Goal: Information Seeking & Learning: Learn about a topic

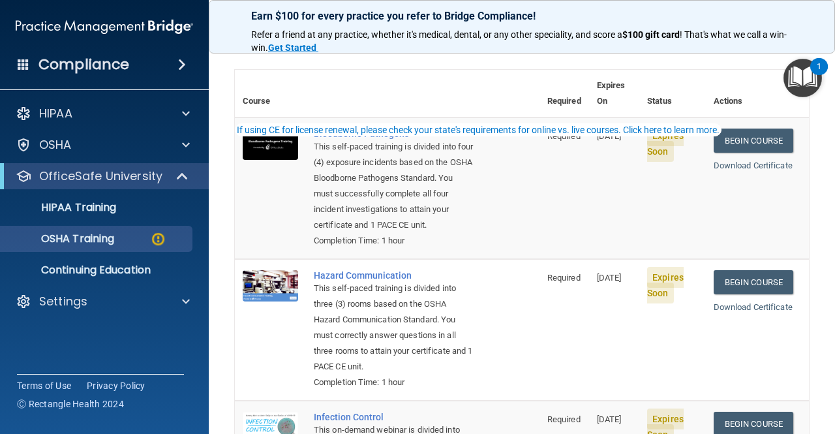
scroll to position [7, 0]
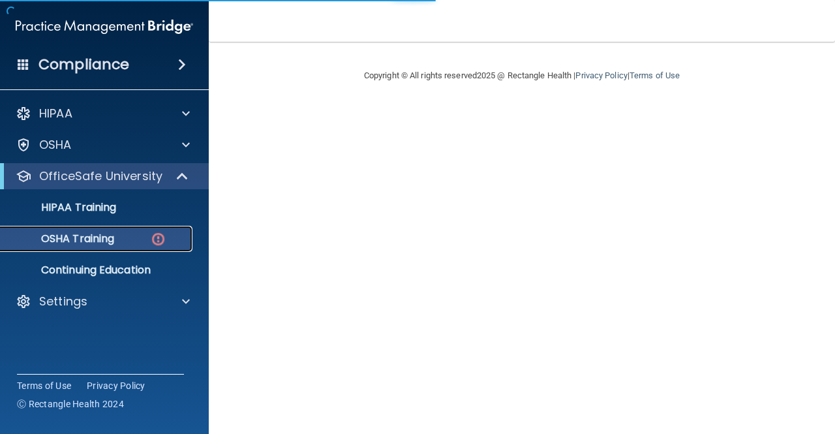
click at [155, 237] on img at bounding box center [158, 239] width 16 height 16
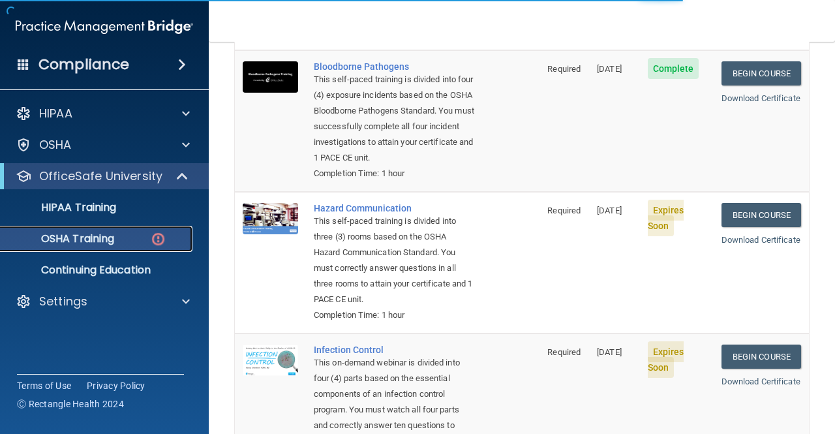
scroll to position [149, 0]
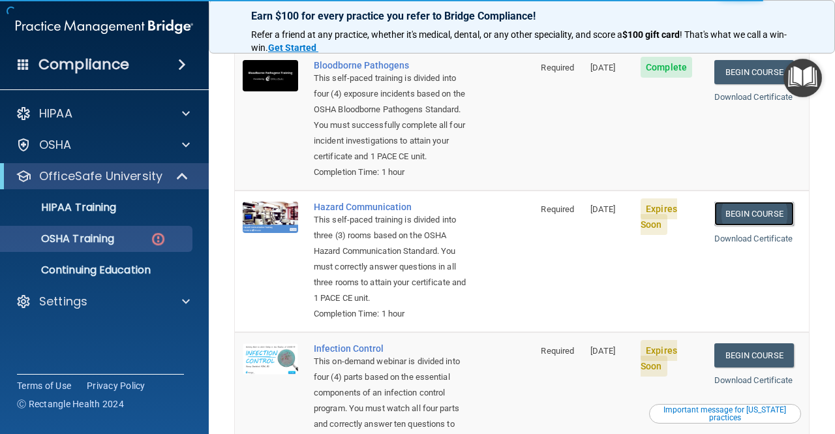
click at [761, 213] on link "Begin Course" at bounding box center [754, 214] width 80 height 24
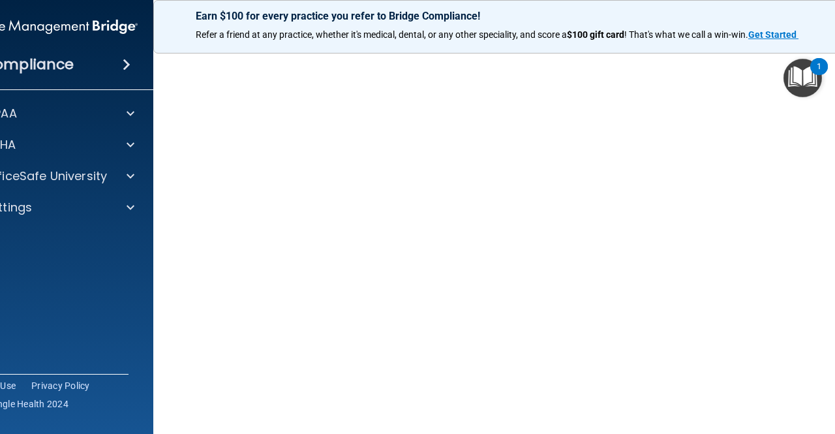
scroll to position [56, 0]
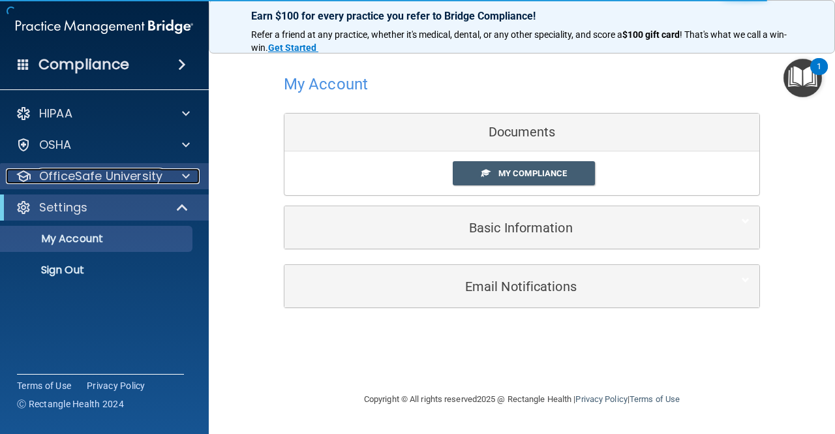
click at [87, 175] on p "OfficeSafe University" at bounding box center [100, 176] width 123 height 16
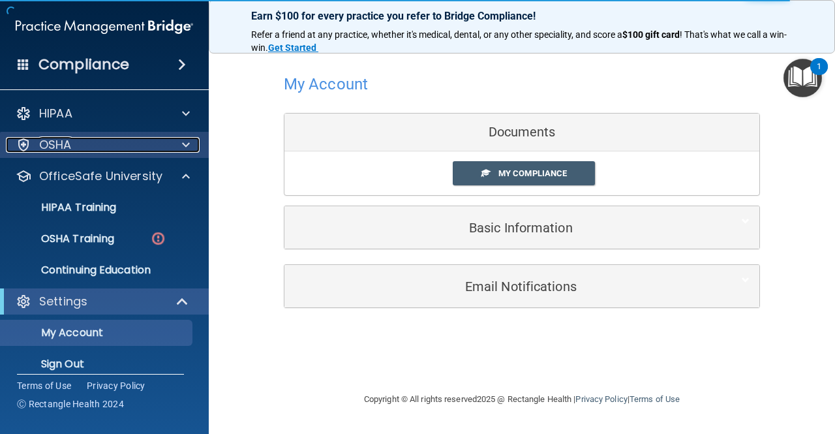
click at [124, 147] on div "OSHA" at bounding box center [87, 145] width 162 height 16
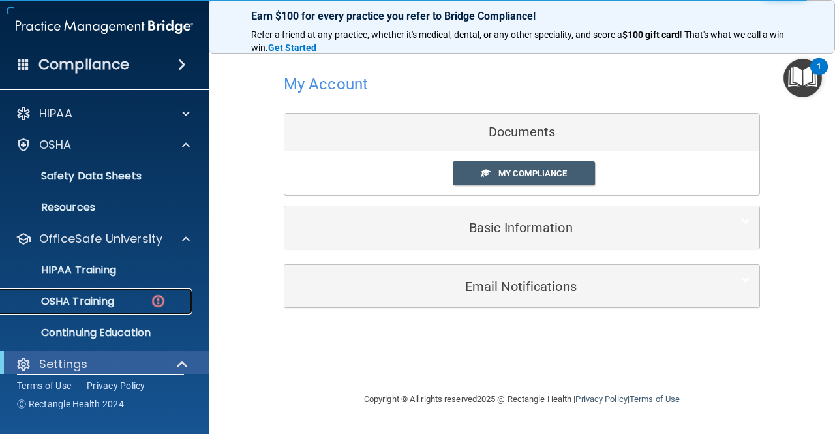
click at [123, 297] on div "OSHA Training" at bounding box center [97, 301] width 178 height 13
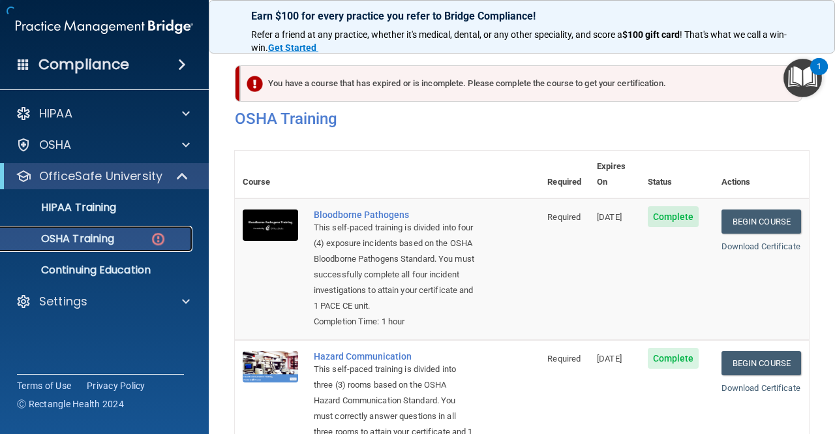
click at [158, 237] on img at bounding box center [158, 239] width 16 height 16
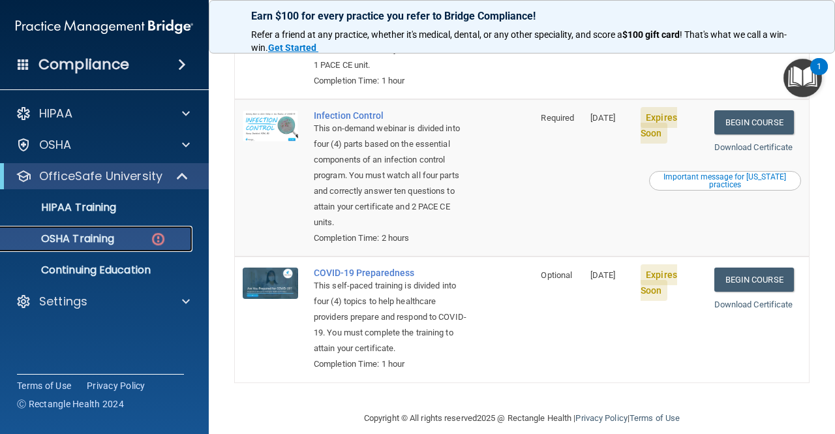
scroll to position [379, 0]
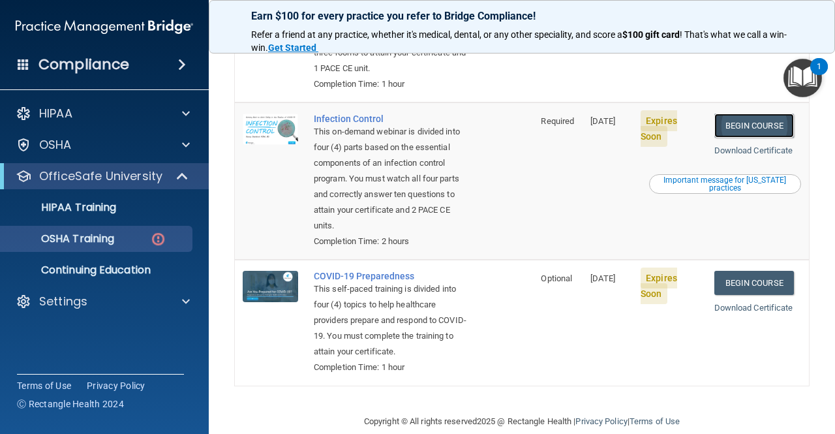
click at [741, 138] on link "Begin Course" at bounding box center [754, 126] width 80 height 24
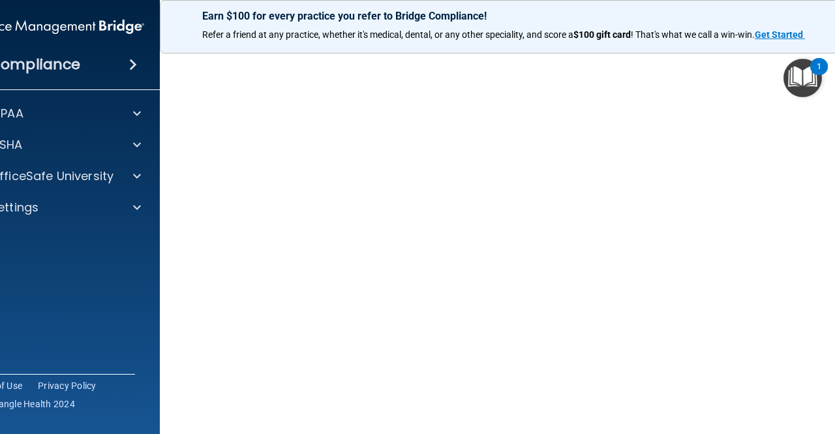
scroll to position [67, 0]
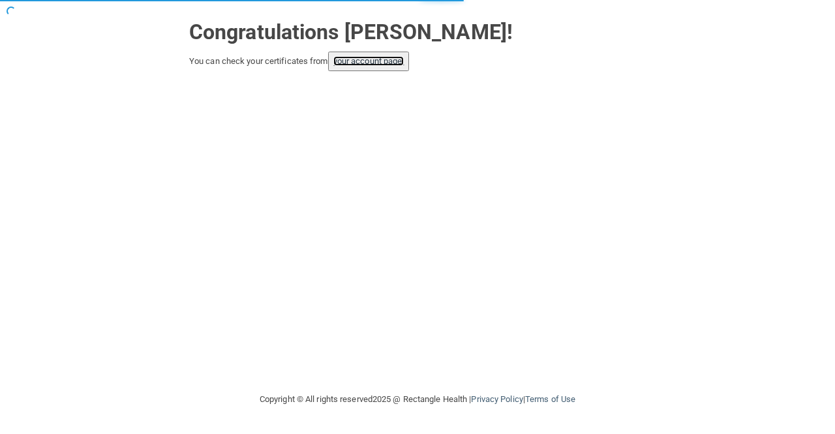
click at [396, 58] on link "your account page!" at bounding box center [368, 61] width 71 height 10
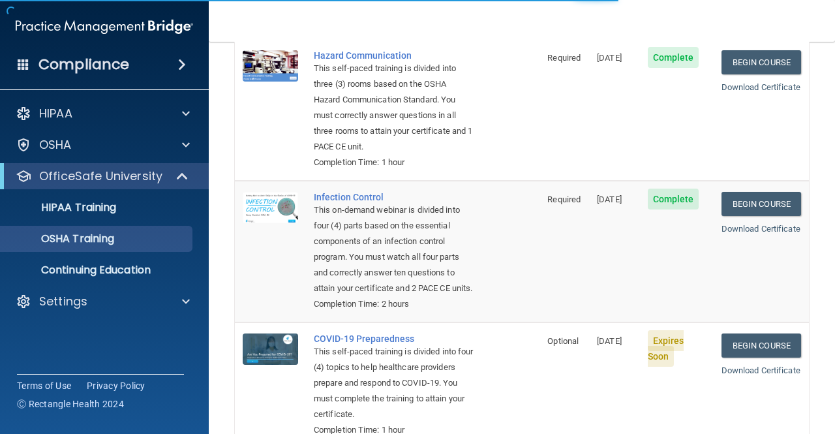
scroll to position [394, 0]
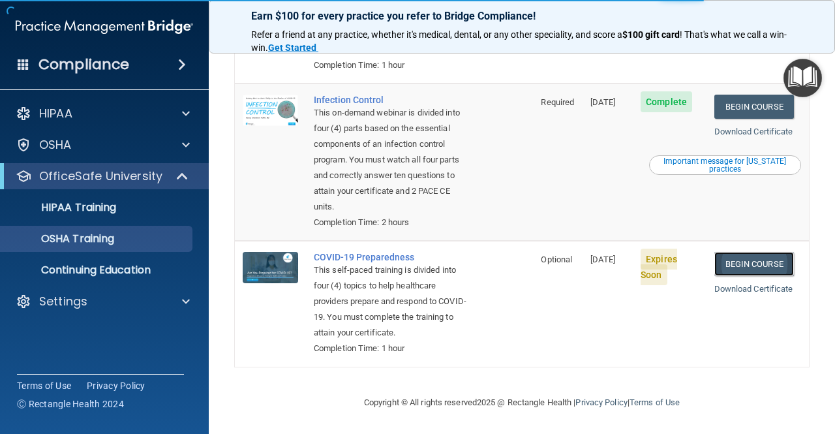
click at [753, 252] on link "Begin Course" at bounding box center [754, 264] width 80 height 24
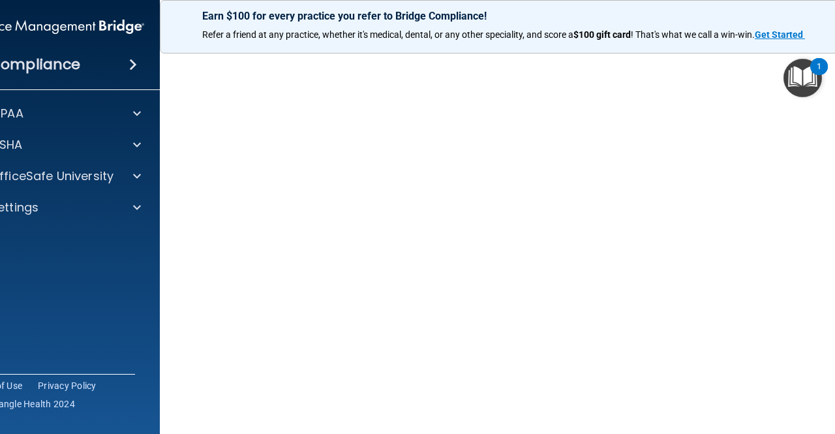
scroll to position [47, 0]
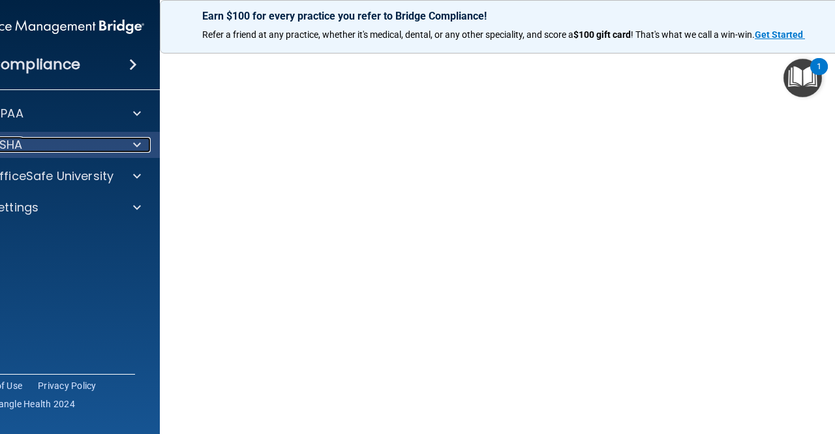
click at [95, 151] on div "OSHA" at bounding box center [38, 145] width 162 height 16
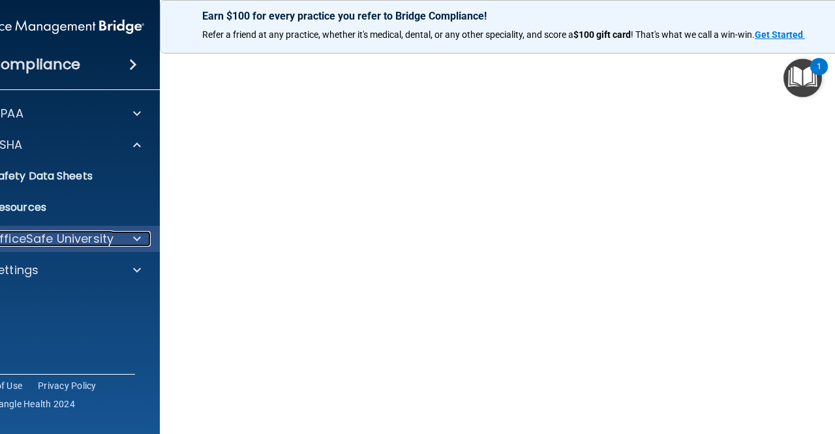
click at [111, 234] on div "OfficeSafe University" at bounding box center [38, 239] width 162 height 16
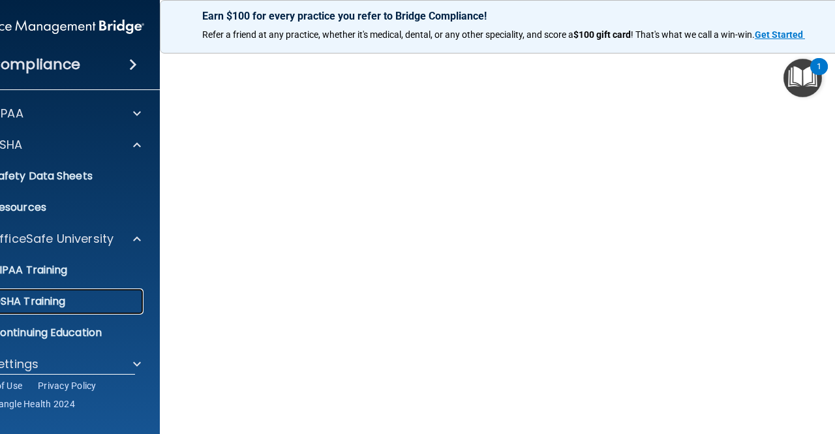
click at [93, 305] on div "OSHA Training" at bounding box center [49, 301] width 178 height 13
